Goal: Information Seeking & Learning: Learn about a topic

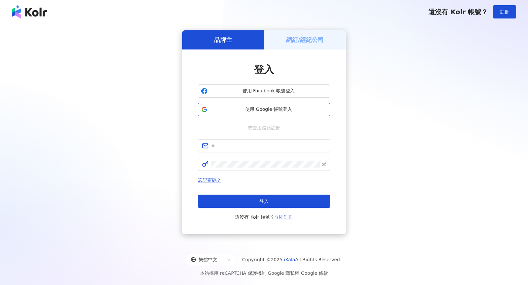
click at [298, 109] on span "使用 Google 帳號登入" at bounding box center [268, 109] width 117 height 7
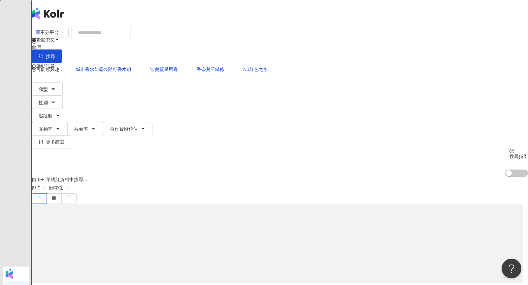
click at [128, 39] on input "search" at bounding box center [100, 32] width 53 height 13
paste input "******"
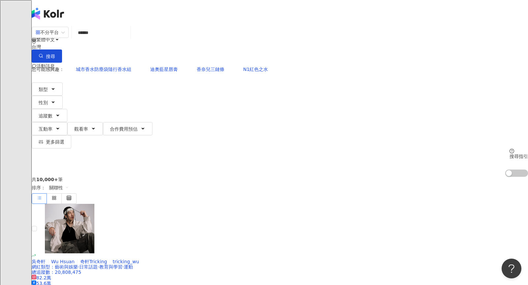
type input "******"
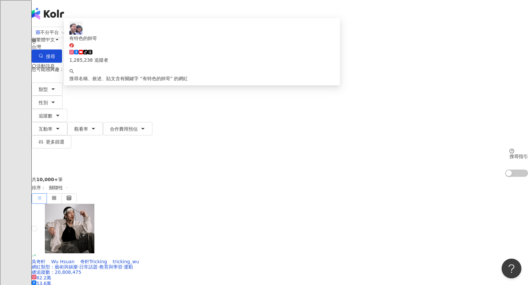
click at [73, 47] on icon at bounding box center [71, 46] width 2 height 3
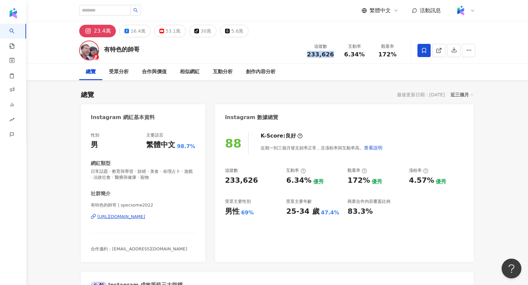
drag, startPoint x: 310, startPoint y: 55, endPoint x: 337, endPoint y: 55, distance: 26.4
click at [337, 55] on div "追蹤數 233,626" at bounding box center [320, 50] width 35 height 14
copy span "233,626"
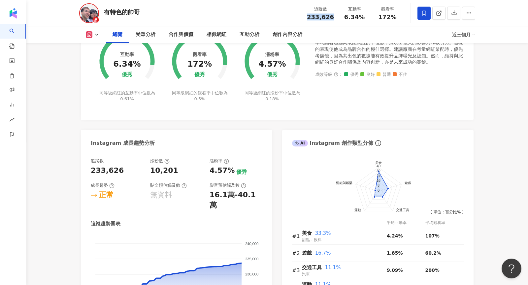
scroll to position [267, 0]
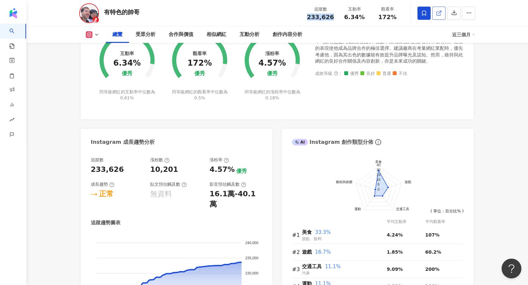
click at [443, 10] on link at bounding box center [438, 13] width 13 height 13
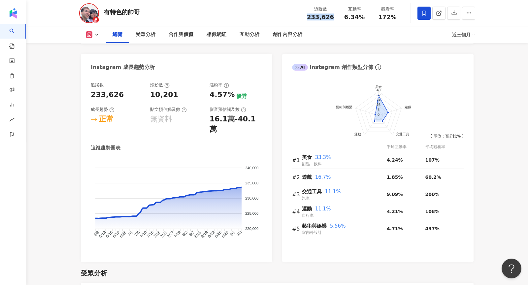
scroll to position [332, 0]
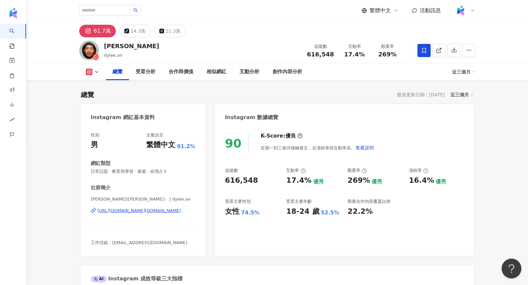
scroll to position [40, 0]
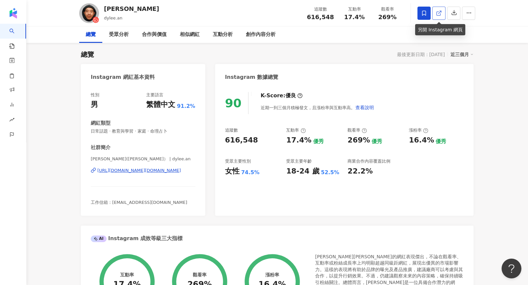
click at [442, 14] on link at bounding box center [438, 13] width 13 height 13
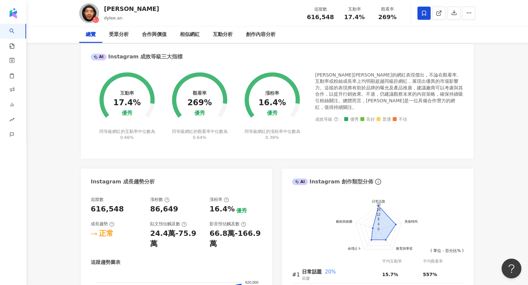
scroll to position [238, 0]
